Goal: Communication & Community: Share content

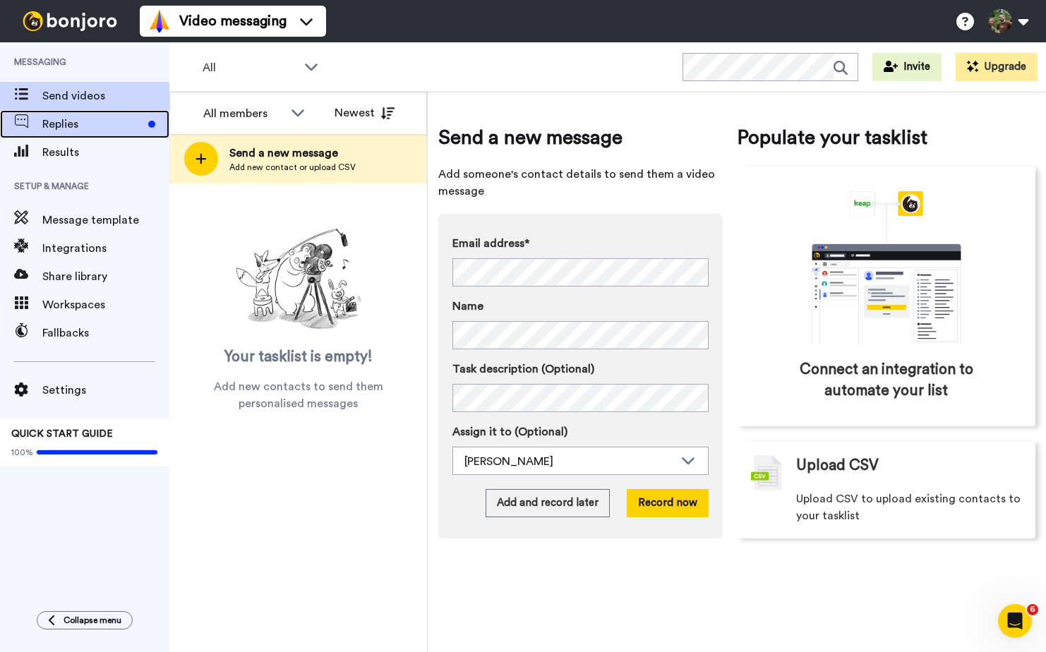
click at [59, 119] on span "Replies" at bounding box center [92, 124] width 100 height 17
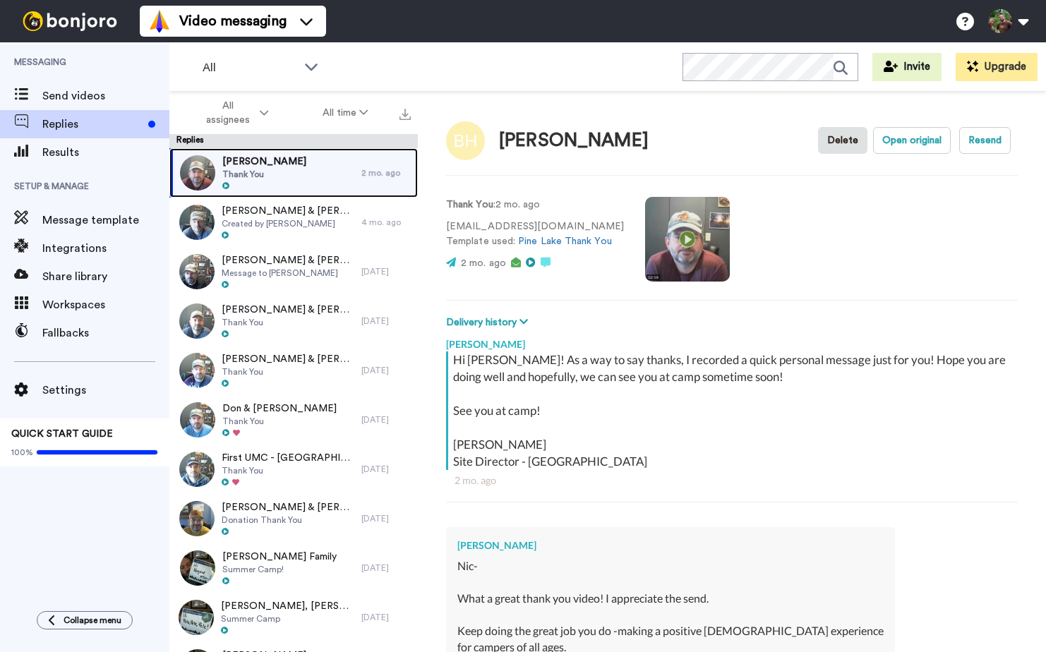
click at [289, 179] on div "Barb Hayes Thank You" at bounding box center [265, 172] width 192 height 49
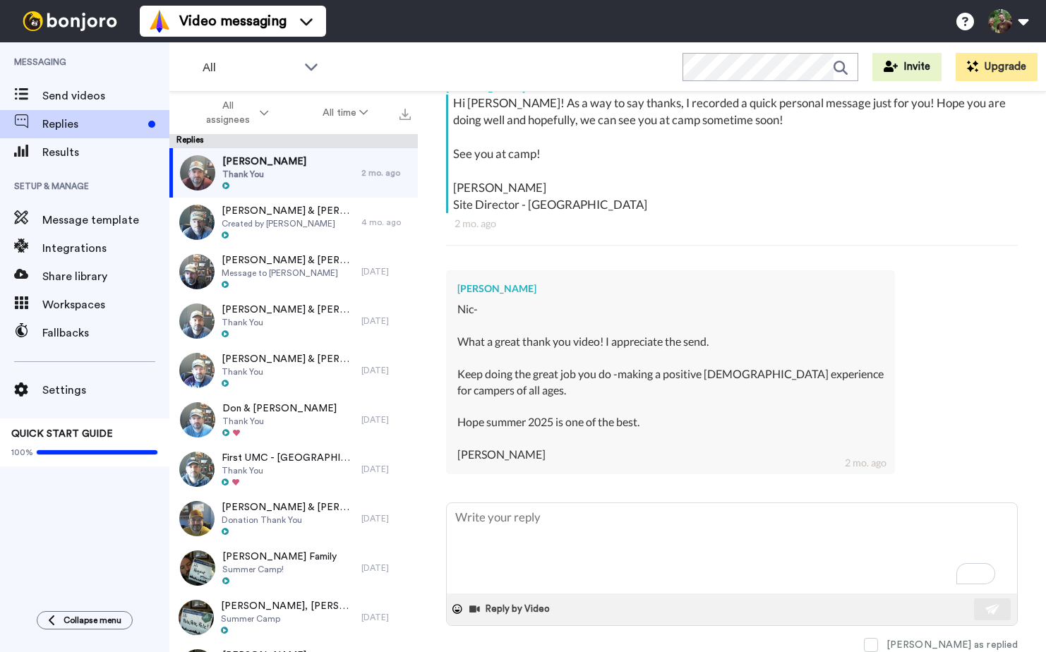
click at [665, 393] on div "Nic- What a great thank you video! I appreciate the send. Keep doing the great …" at bounding box center [670, 381] width 426 height 161
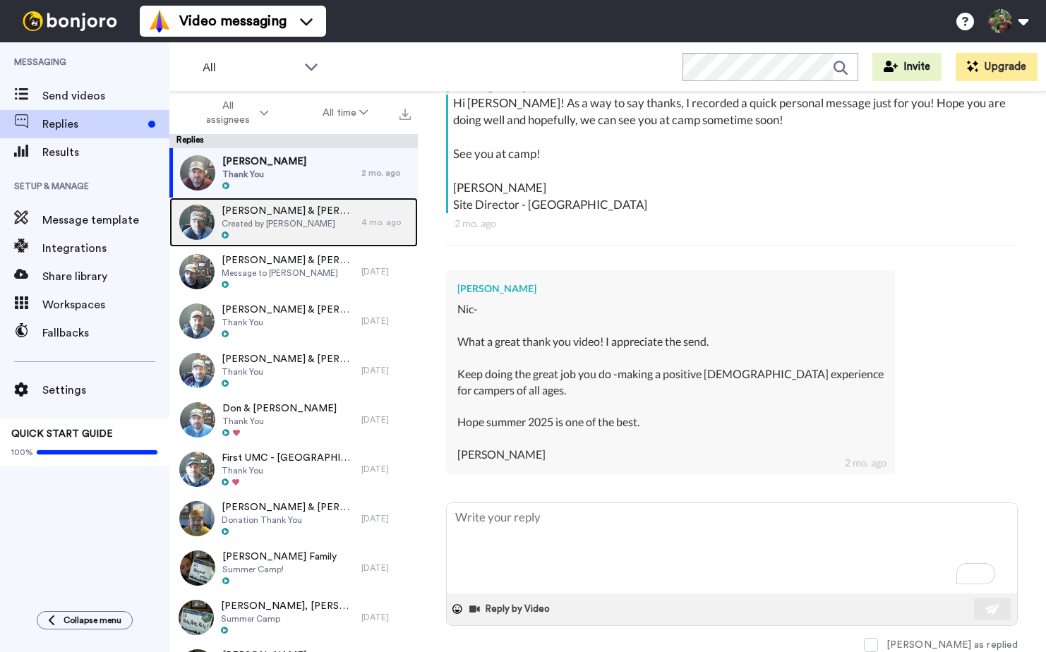
click at [273, 227] on span "Created by Nick Coenen" at bounding box center [288, 223] width 133 height 11
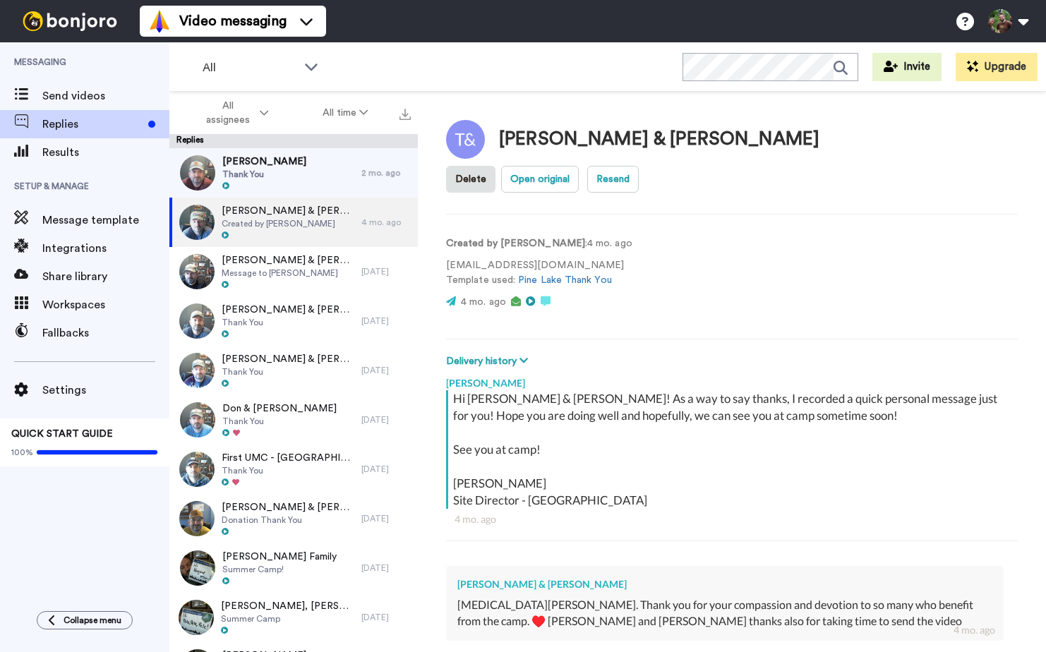
type textarea "x"
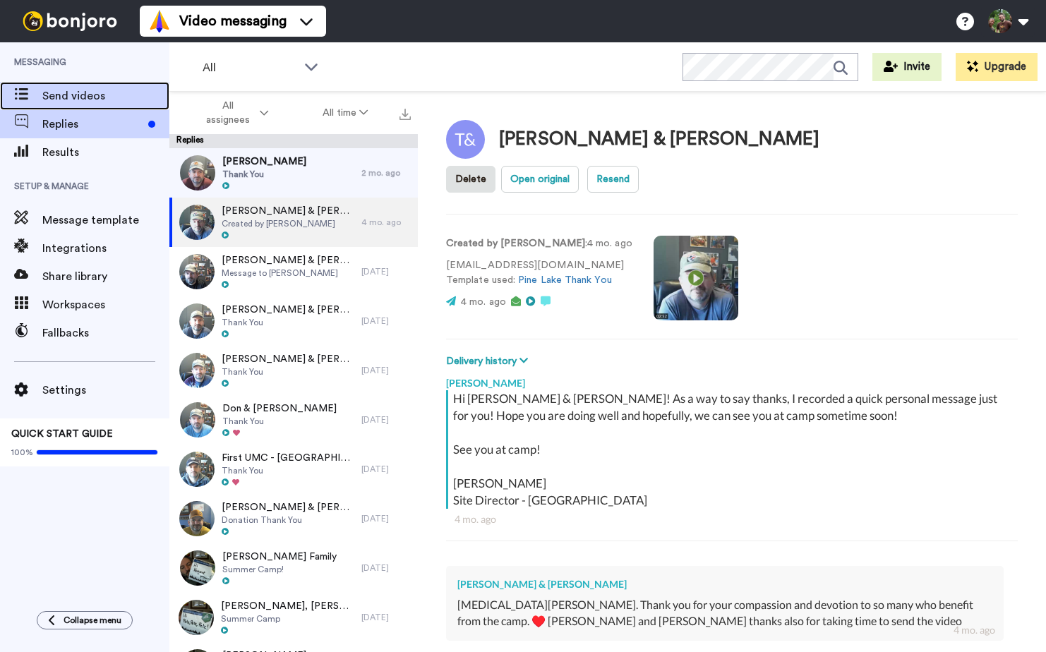
click at [87, 95] on span "Send videos" at bounding box center [105, 95] width 127 height 17
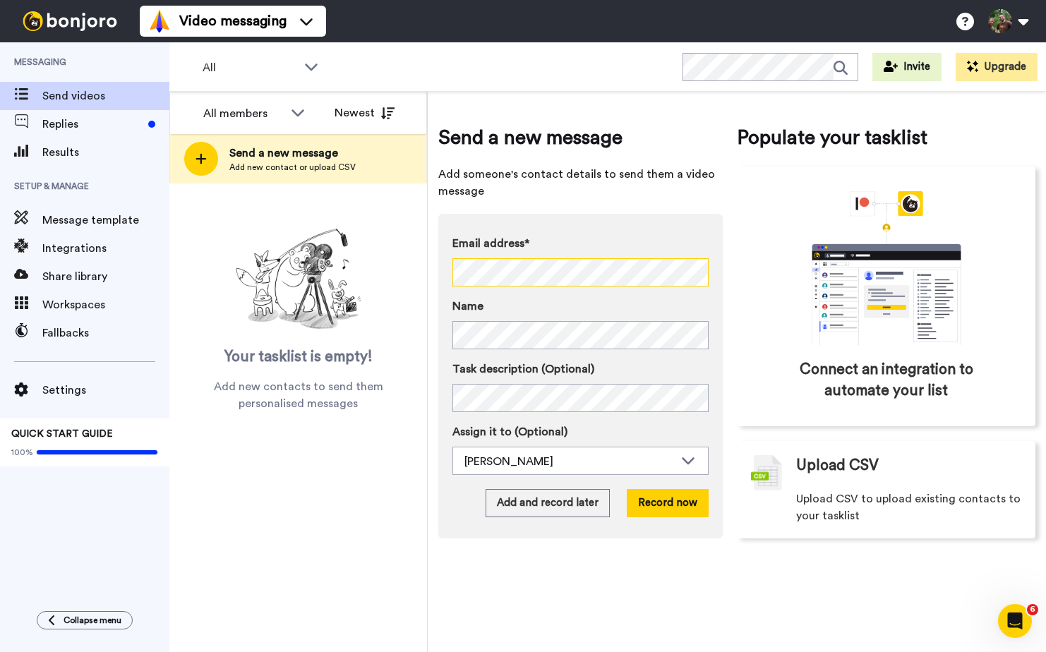
click at [359, 251] on div "All members All members [PERSON_NAME] Newest Send a new message Add new contact…" at bounding box center [607, 372] width 876 height 560
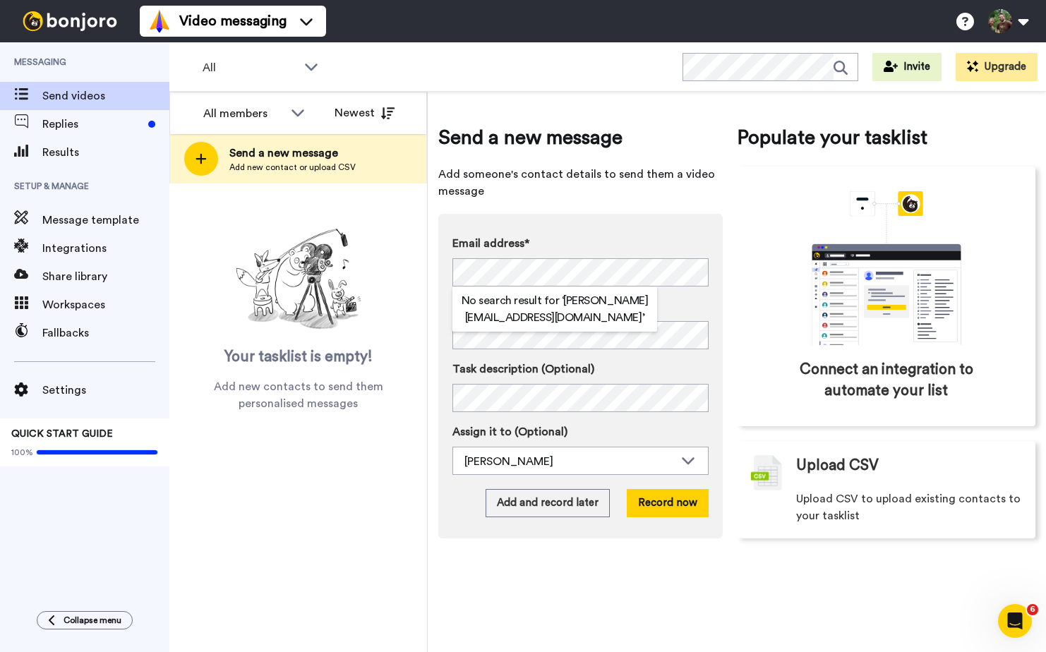
click at [693, 302] on label "Name" at bounding box center [580, 306] width 256 height 17
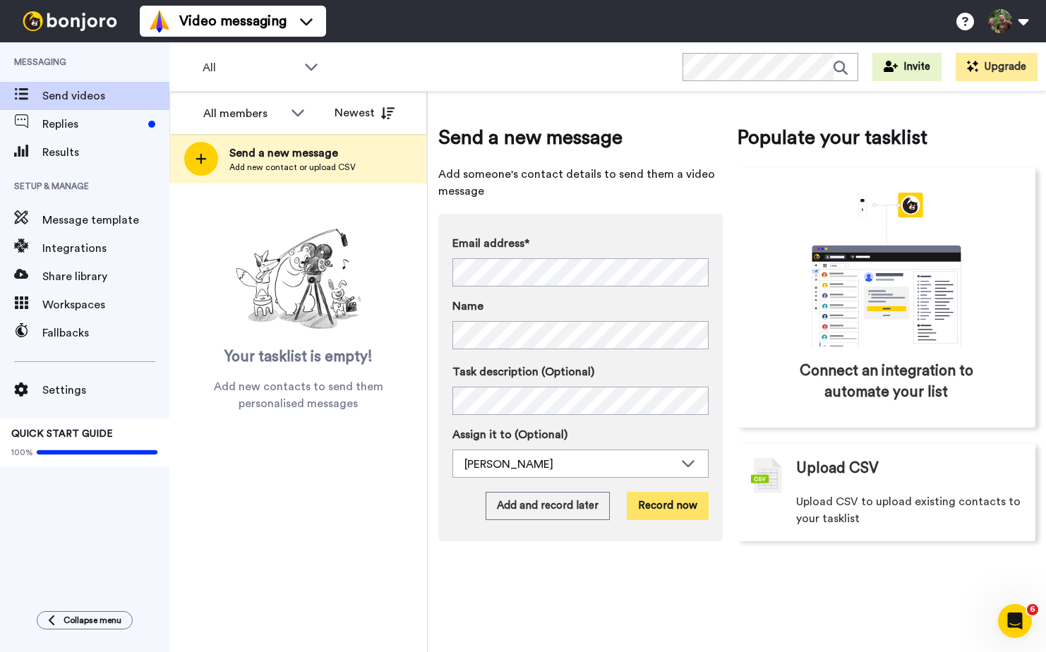
click at [678, 504] on button "Record now" at bounding box center [668, 506] width 82 height 28
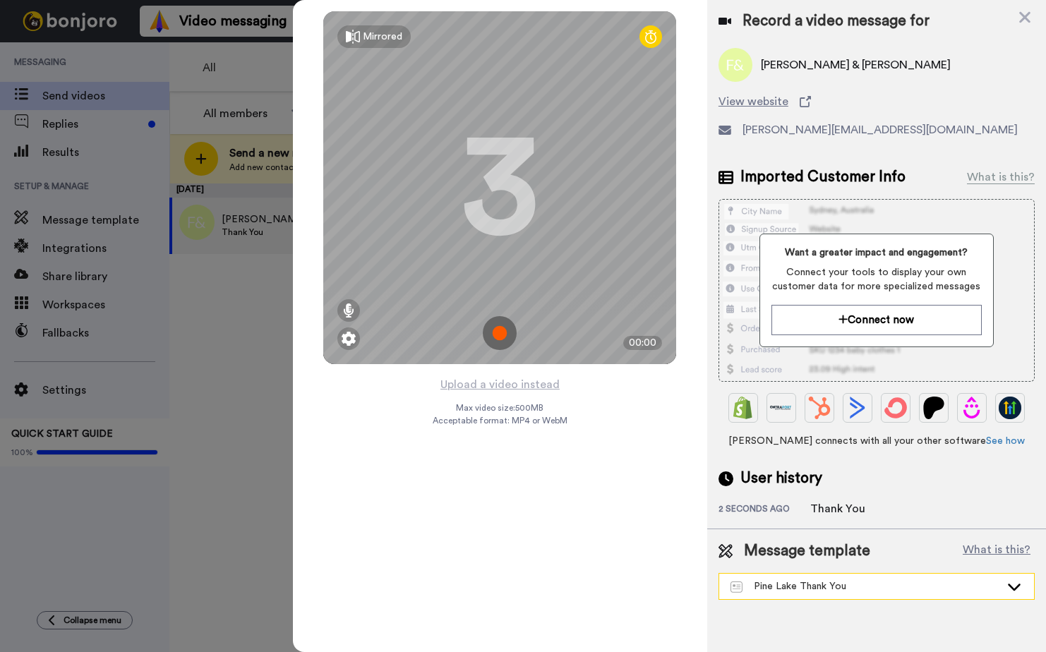
click at [798, 584] on div "Pine Lake Thank You" at bounding box center [865, 586] width 270 height 14
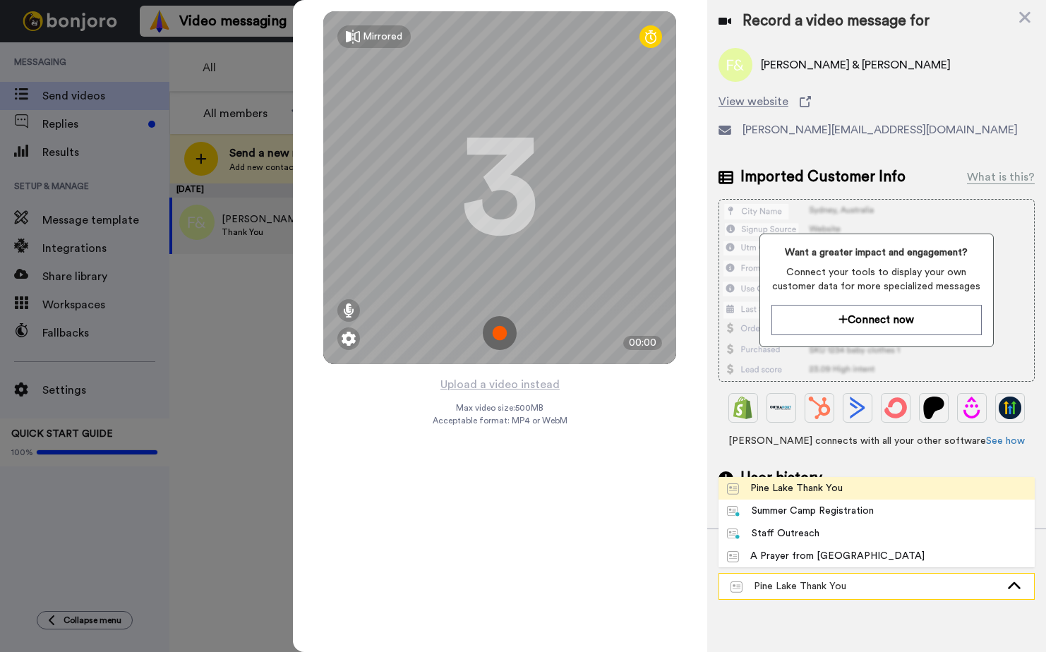
click at [798, 584] on div "Pine Lake Thank You" at bounding box center [865, 586] width 270 height 14
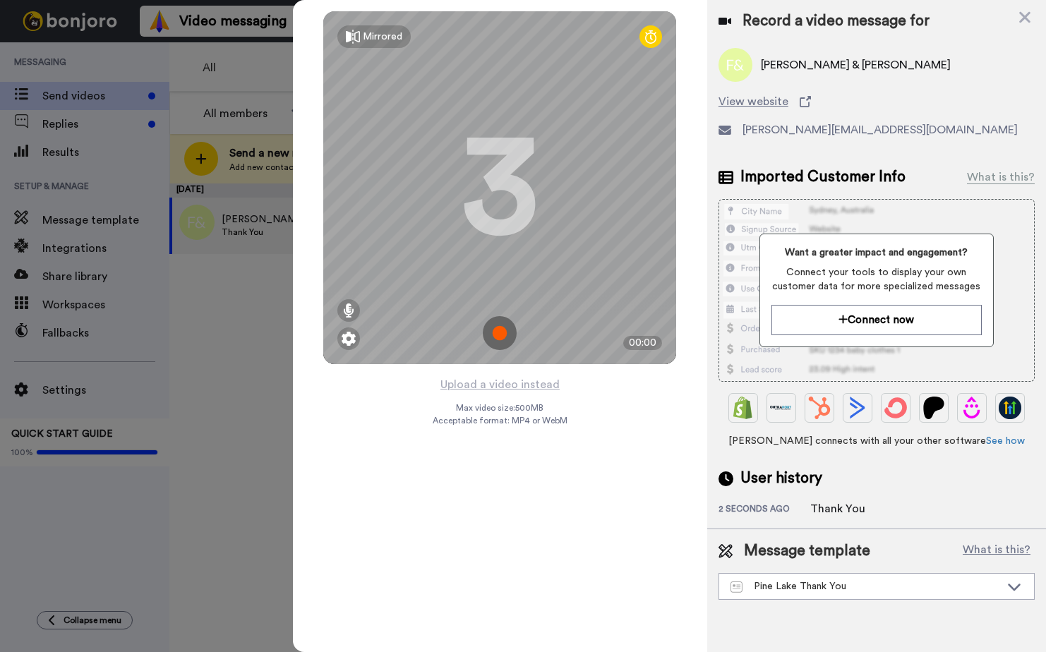
click at [502, 333] on img at bounding box center [500, 333] width 34 height 34
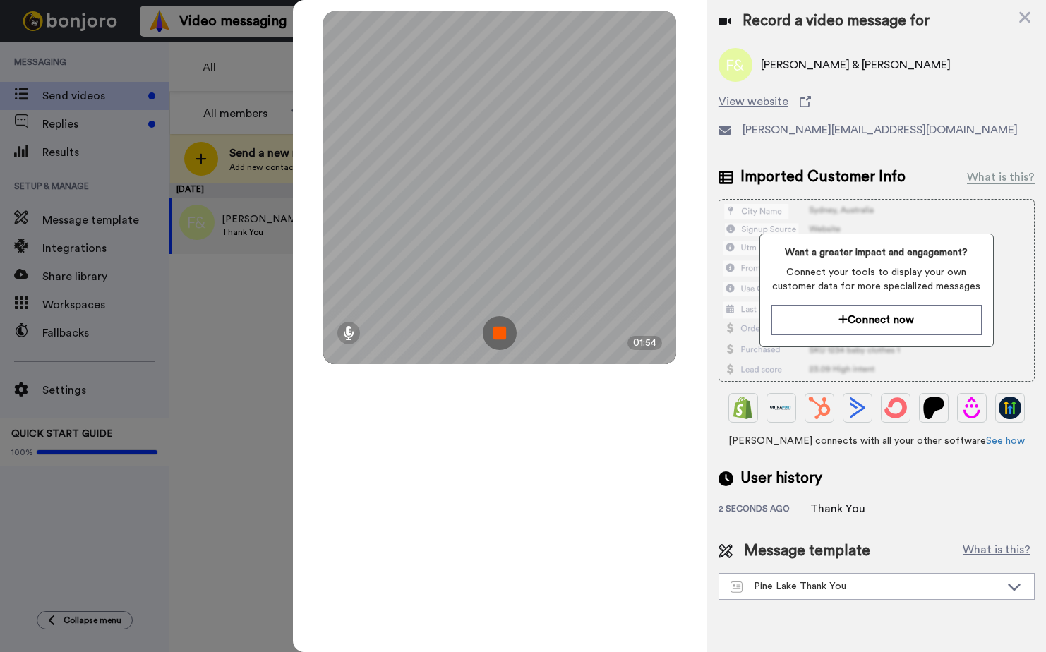
click at [507, 329] on img at bounding box center [500, 333] width 34 height 34
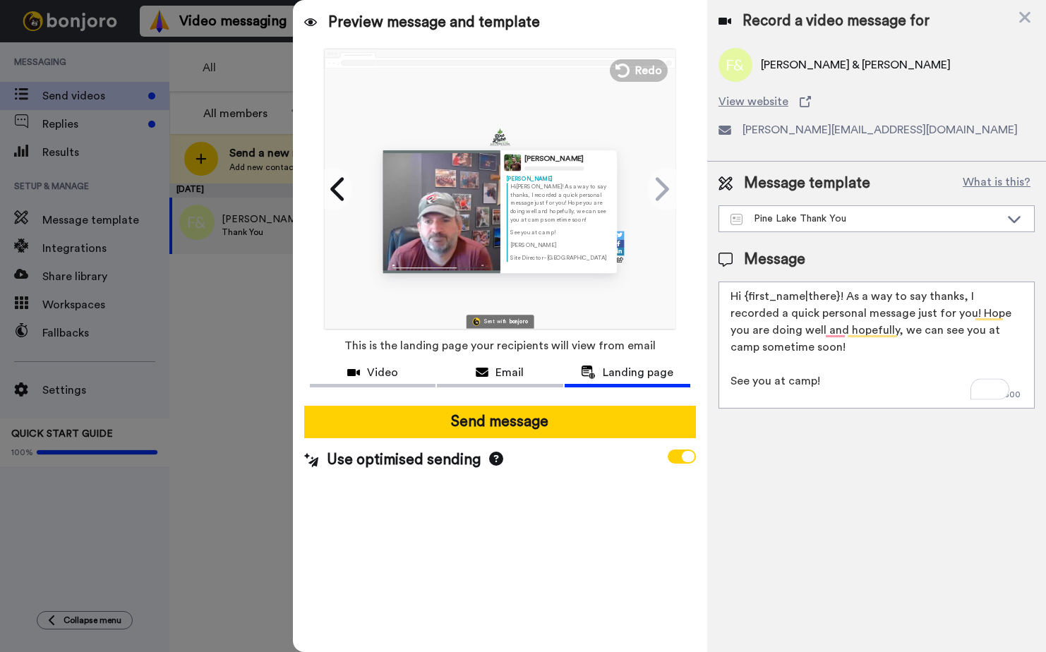
drag, startPoint x: 835, startPoint y: 296, endPoint x: 744, endPoint y: 303, distance: 91.3
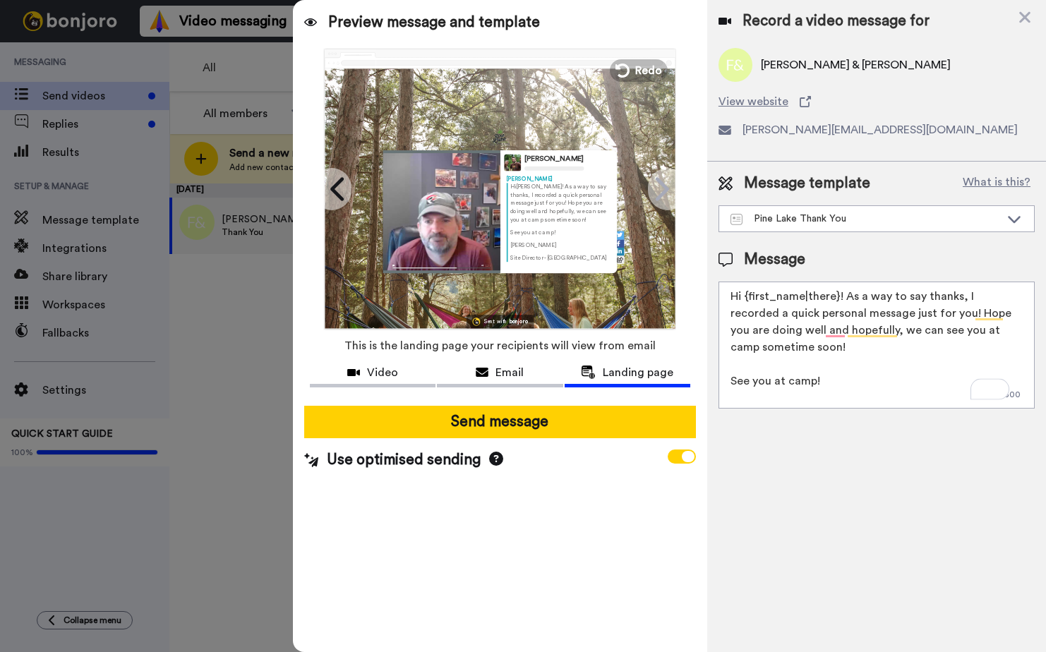
click at [744, 303] on textarea "Hi {first_name|there}! As a way to say thanks, I recorded a quick personal mess…" at bounding box center [876, 345] width 316 height 127
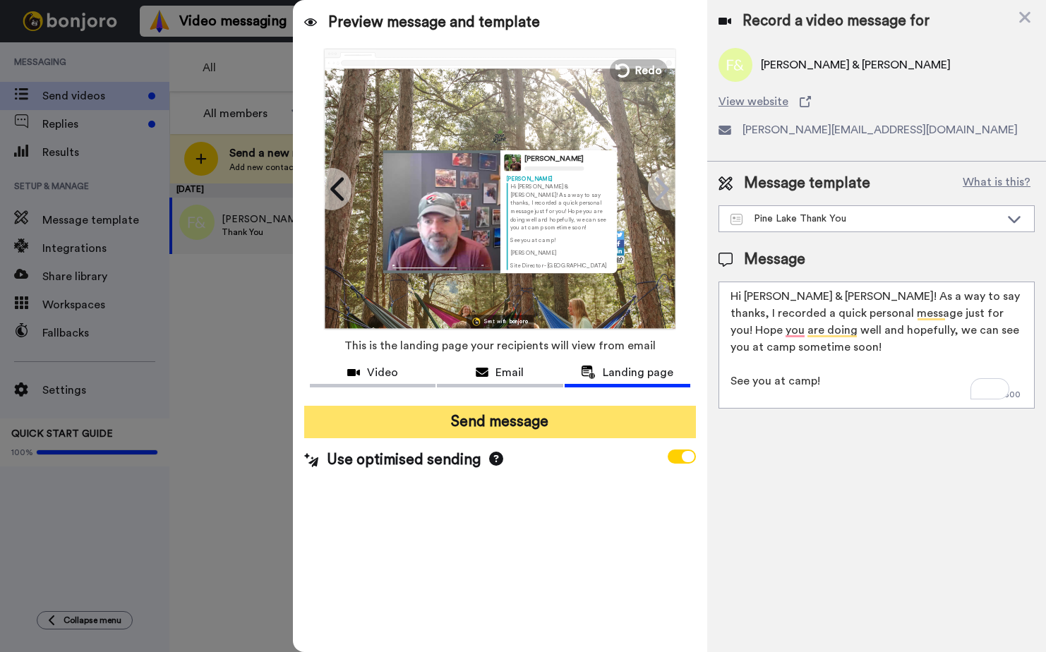
type textarea "Hi [PERSON_NAME] & [PERSON_NAME]! As a way to say thanks, I recorded a quick pe…"
click at [545, 424] on button "Send message" at bounding box center [500, 422] width 392 height 32
